Goal: Find specific page/section: Find specific page/section

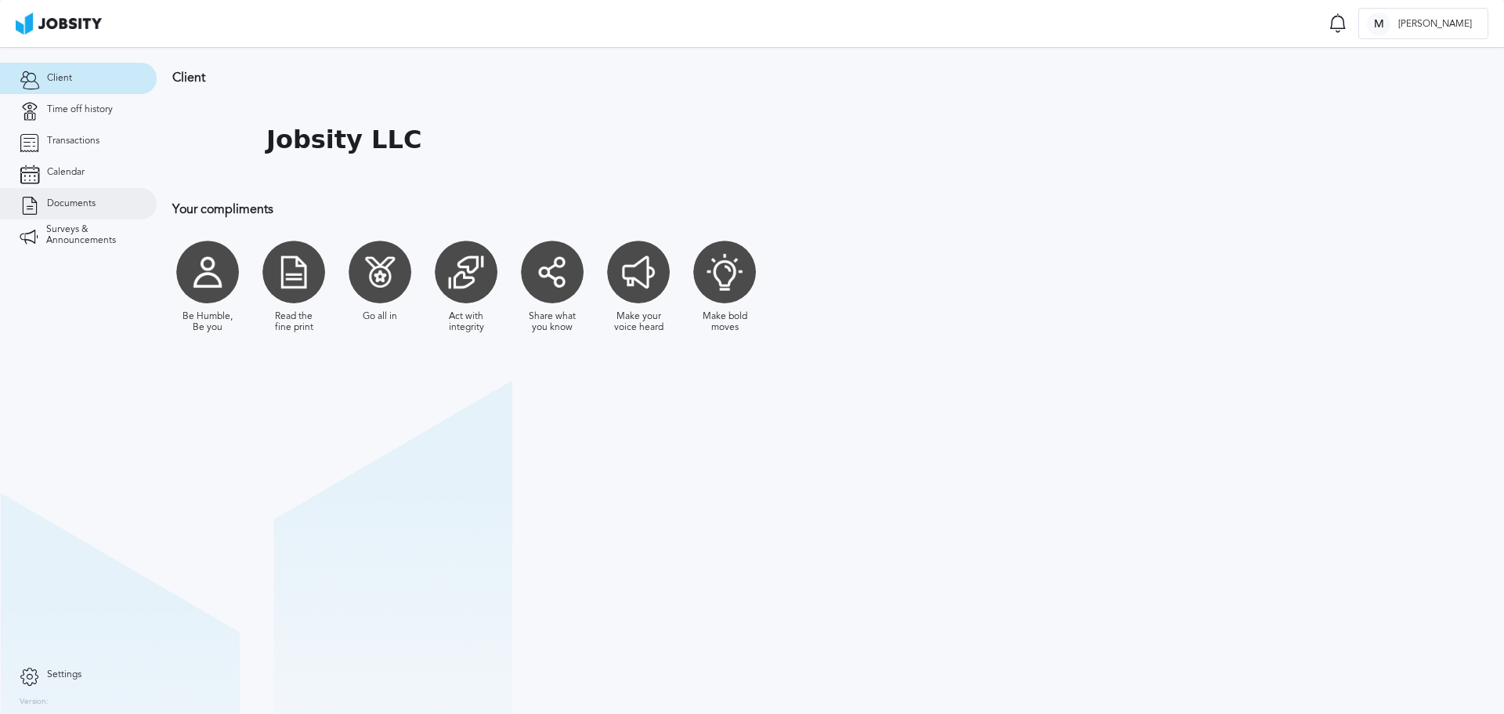
click at [57, 211] on link "Documents" at bounding box center [78, 203] width 157 height 31
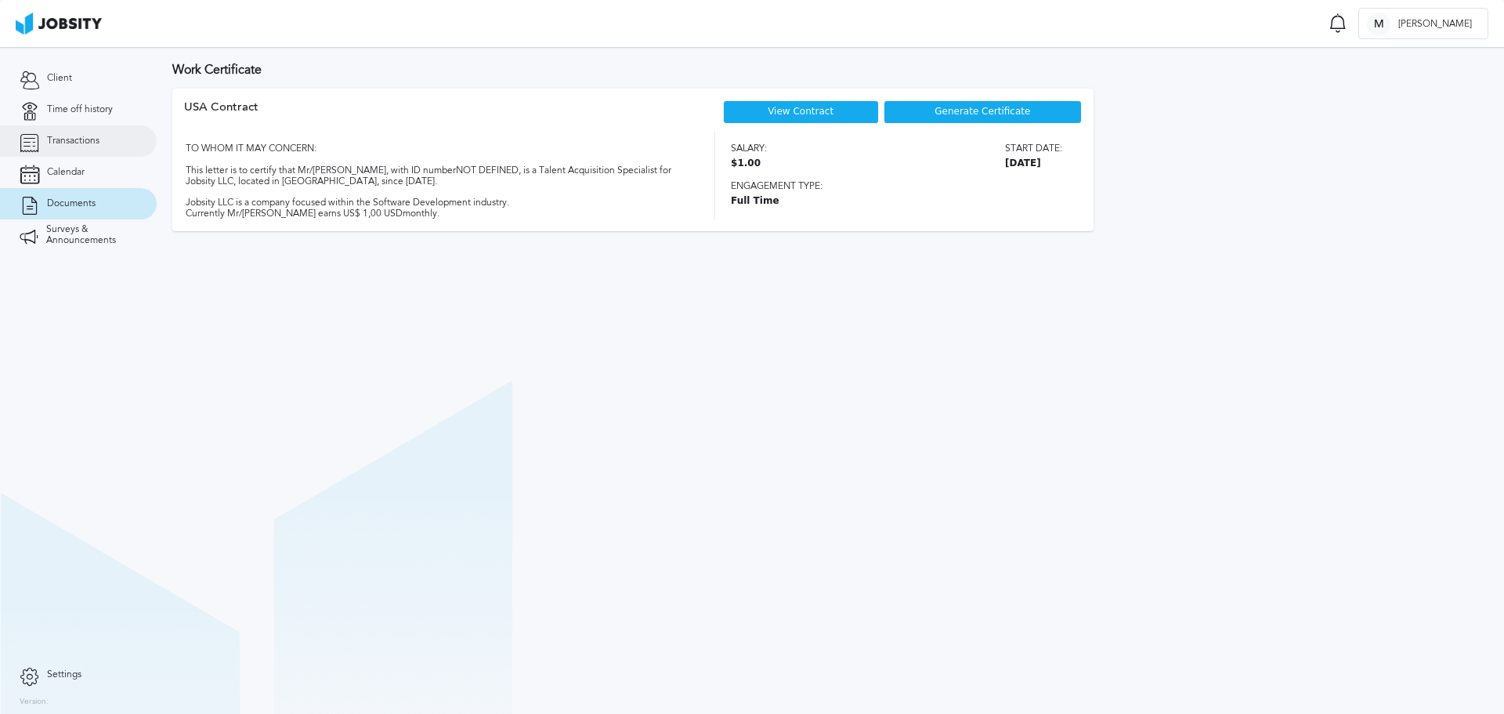
click at [96, 134] on link "Transactions" at bounding box center [78, 140] width 157 height 31
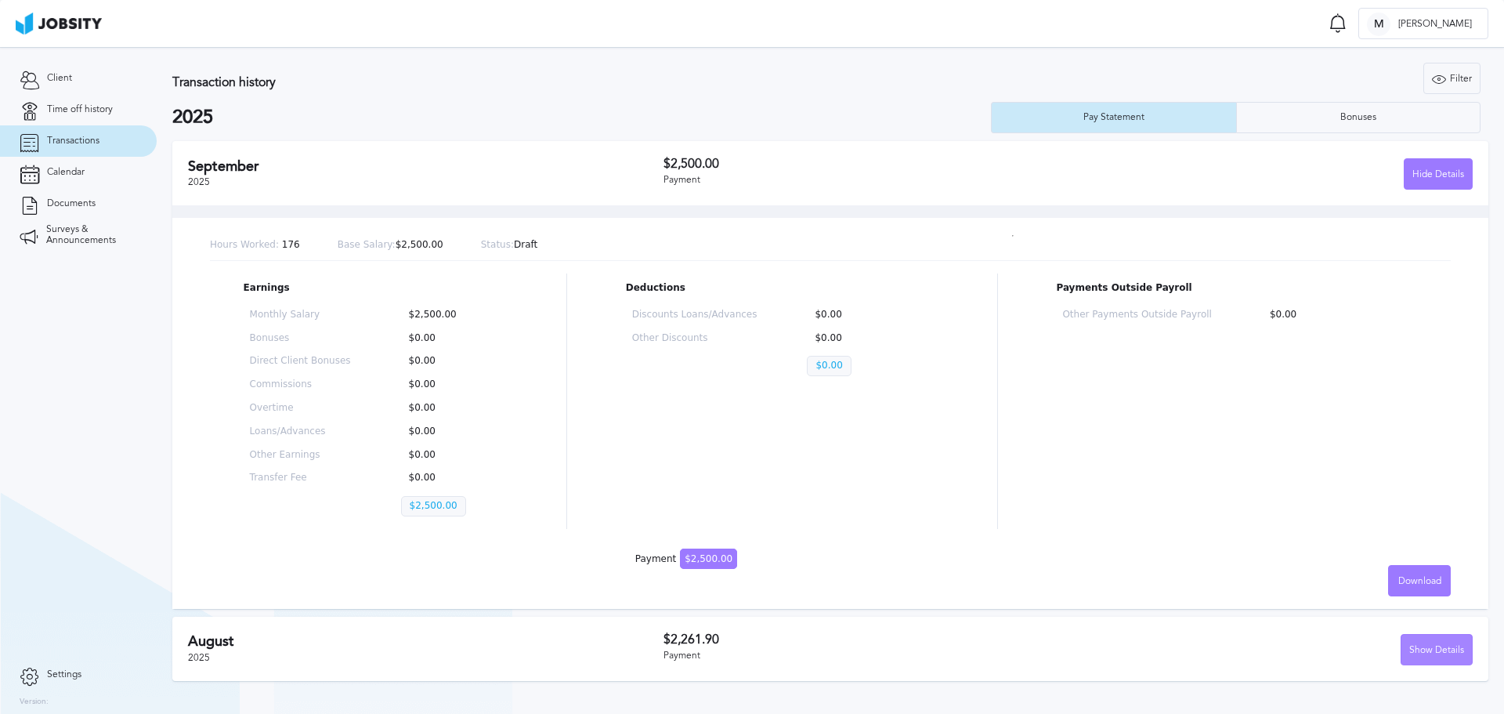
click at [1419, 656] on div "Show Details" at bounding box center [1436, 650] width 71 height 31
click at [1274, 112] on div "Bonuses" at bounding box center [1359, 117] width 244 height 31
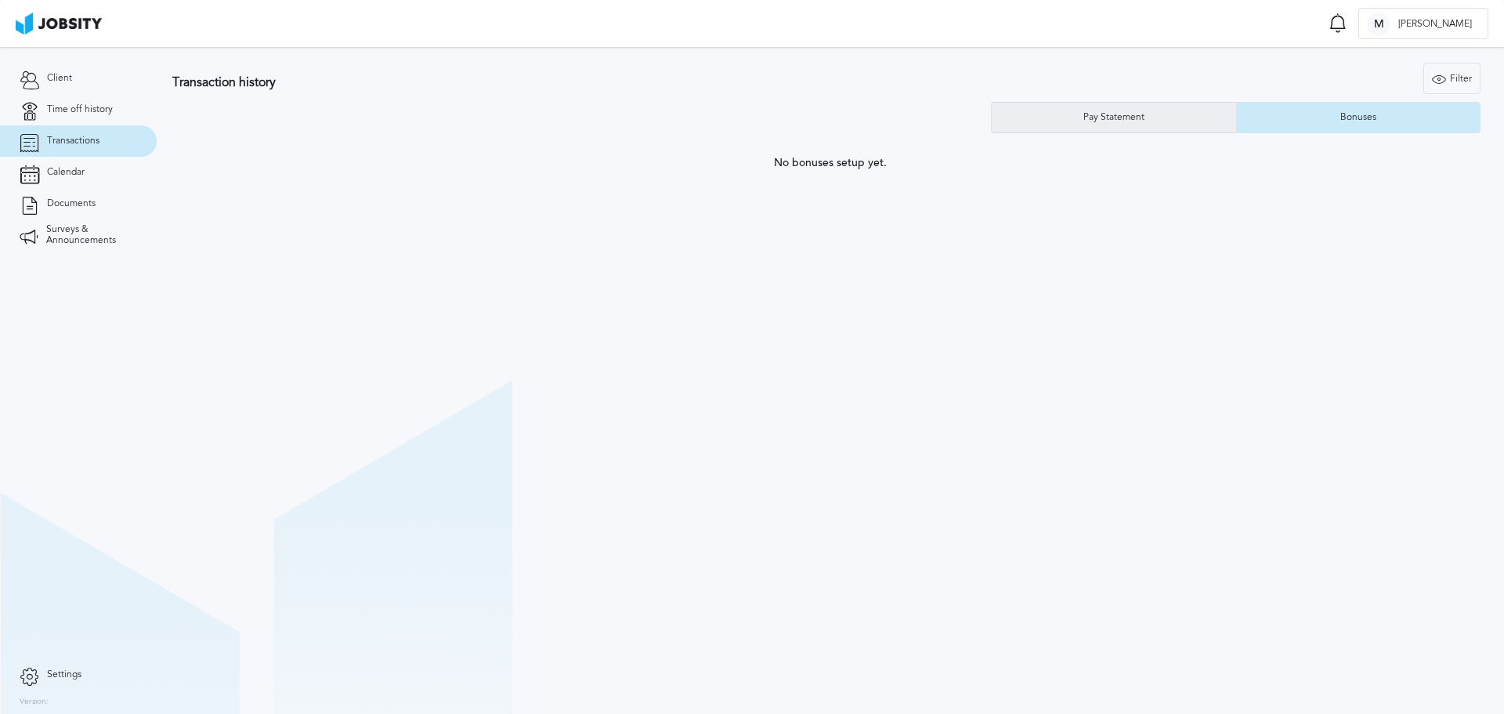
click at [1156, 118] on div "Pay Statement" at bounding box center [1114, 117] width 244 height 31
